Goal: Transaction & Acquisition: Register for event/course

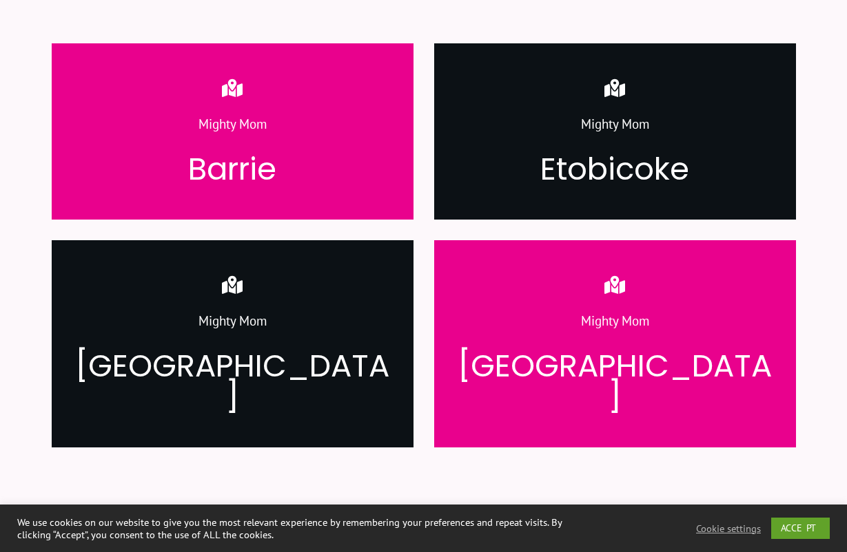
scroll to position [1832, 0]
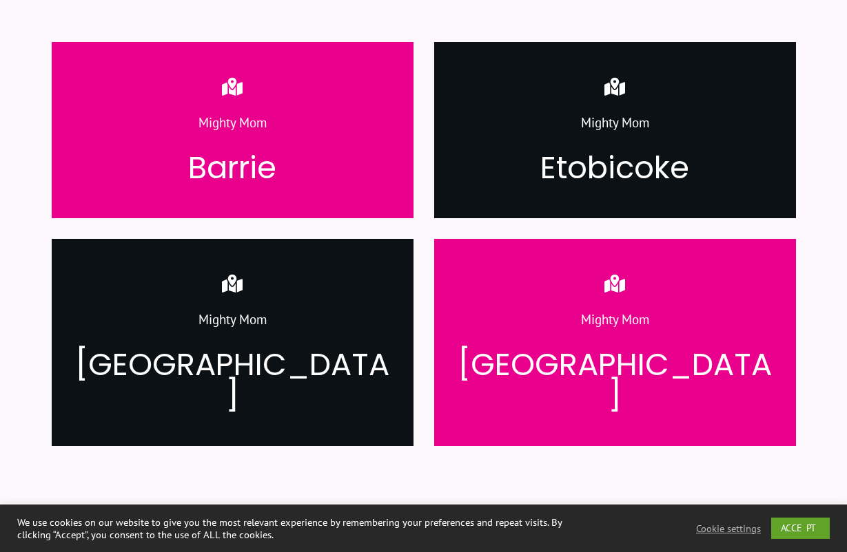
click at [518, 260] on div "Mighty Mom Toronto" at bounding box center [615, 336] width 320 height 152
click at [645, 309] on p "Mighty Mom" at bounding box center [614, 328] width 319 height 39
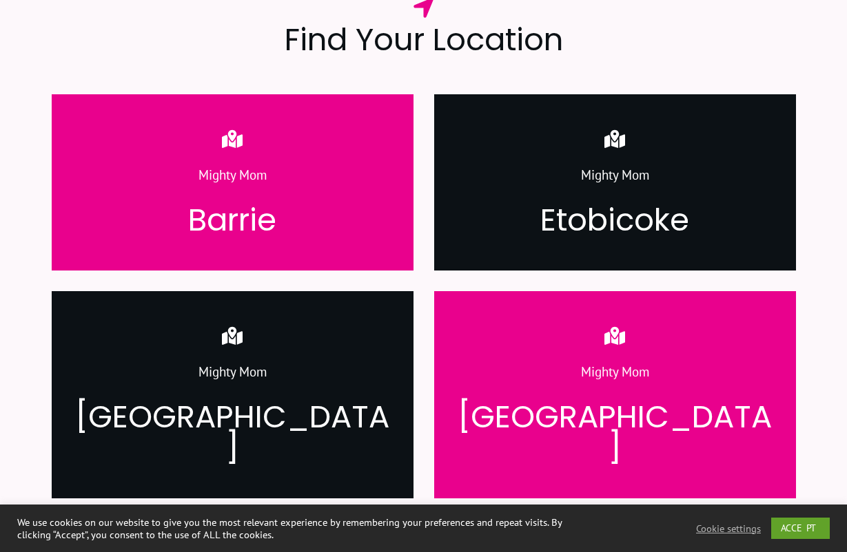
scroll to position [1808, 0]
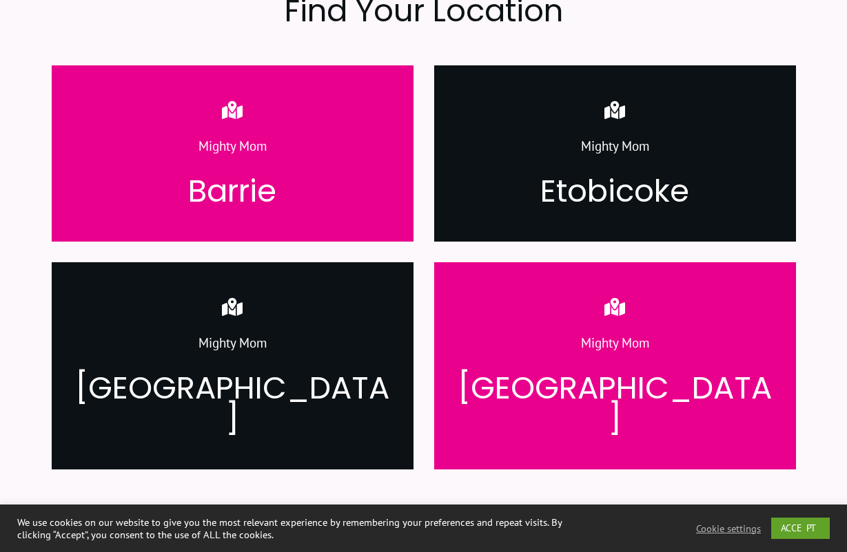
click at [566, 294] on div "Mighty Mom Toronto" at bounding box center [615, 359] width 320 height 152
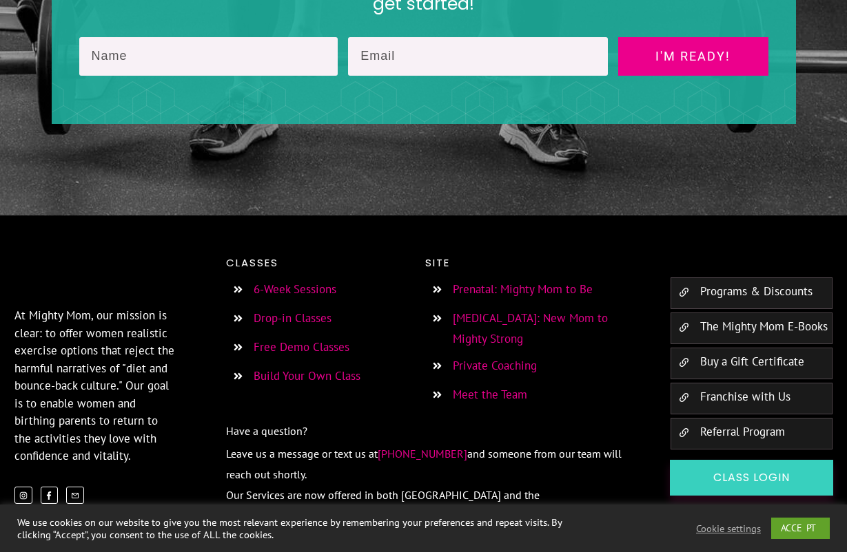
scroll to position [2436, 0]
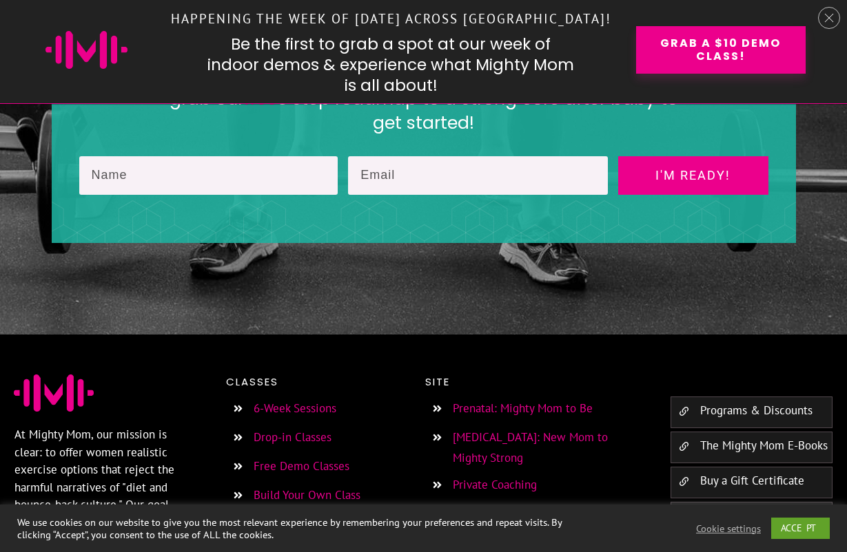
click at [287, 459] on link "Free Demo Classes" at bounding box center [301, 466] width 96 height 15
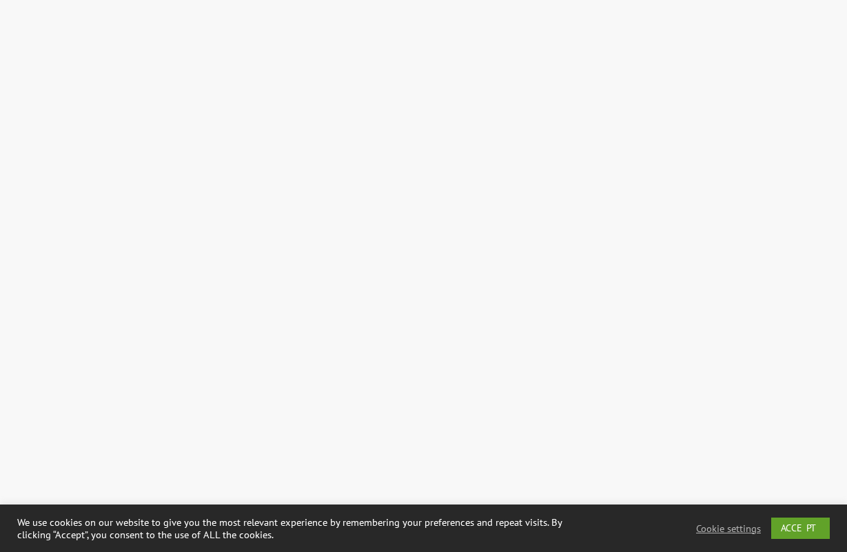
scroll to position [1525, 0]
